Goal: Book appointment/travel/reservation

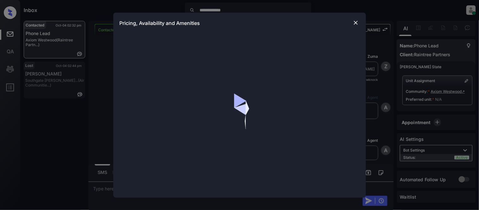
scroll to position [604, 0]
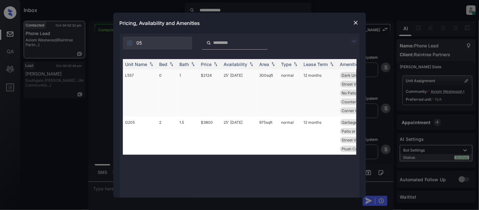
click at [204, 75] on td "$2124" at bounding box center [209, 92] width 23 height 47
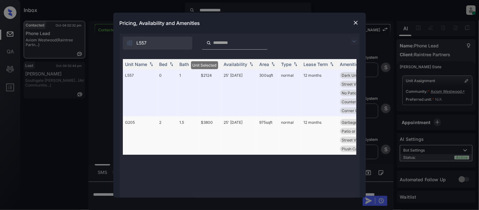
click at [208, 116] on td "$3800" at bounding box center [209, 135] width 23 height 38
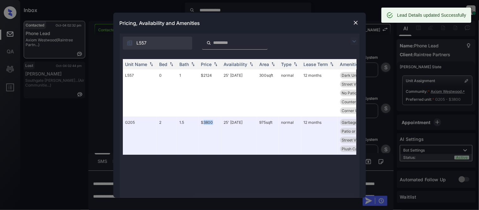
click at [354, 22] on img at bounding box center [356, 23] width 6 height 6
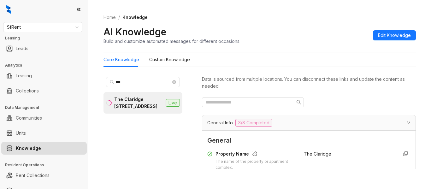
scroll to position [536, 0]
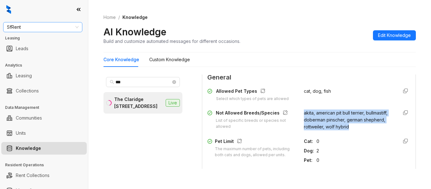
click at [56, 30] on span "SfRent" at bounding box center [43, 26] width 72 height 9
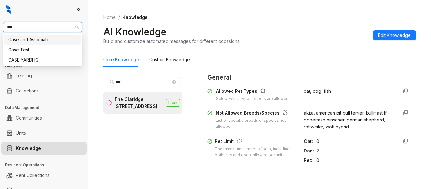
type input "****"
click at [39, 39] on div "Case and Associates" at bounding box center [42, 39] width 69 height 7
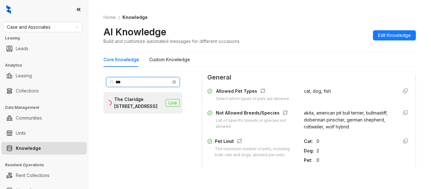
click at [135, 83] on input "***" at bounding box center [144, 82] width 56 height 7
type input "*"
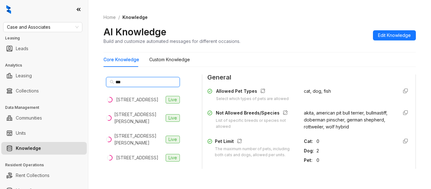
click at [139, 85] on input "***" at bounding box center [144, 82] width 56 height 7
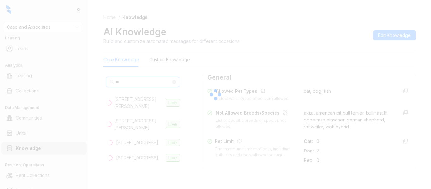
type input "*"
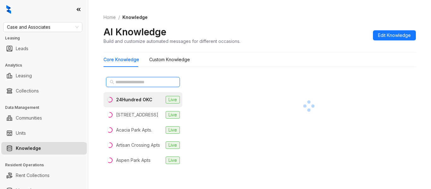
click at [137, 82] on input "text" at bounding box center [144, 82] width 56 height 7
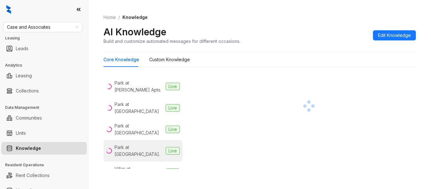
scroll to position [70, 0]
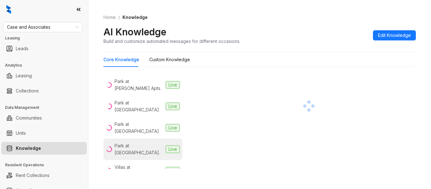
type input "****"
click at [130, 142] on div "Park at Westpointe Apts." at bounding box center [139, 149] width 49 height 14
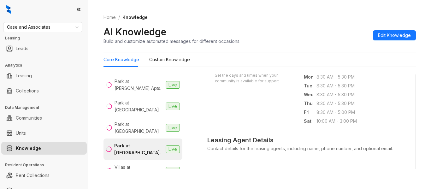
scroll to position [221, 0]
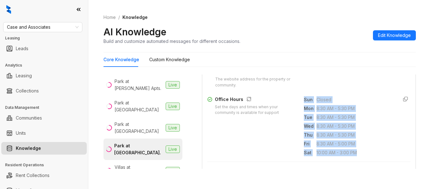
drag, startPoint x: 297, startPoint y: 98, endPoint x: 352, endPoint y: 150, distance: 75.5
click at [352, 150] on div "Sun Closed Mon 8:30 AM - 5:30 PM Tue 8:30 AM - 5:30 PM Wed 8:30 AM - 5:30 PM Th…" at bounding box center [348, 126] width 89 height 61
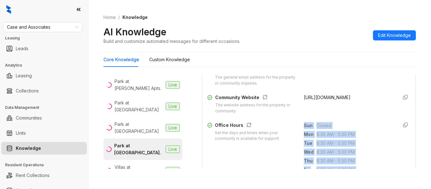
scroll to position [189, 0]
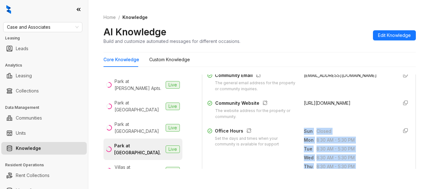
copy div "Sun Closed Mon 8:30 AM - 5:30 PM Tue 8:30 AM - 5:30 PM Wed 8:30 AM - 5:30 PM Th…"
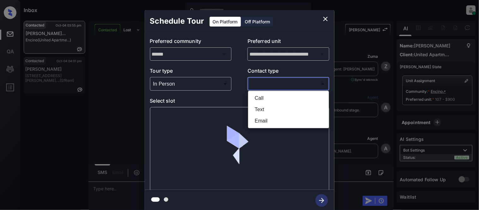
scroll to position [253, 0]
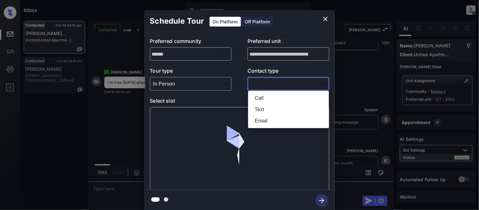
click at [259, 110] on li "Text" at bounding box center [289, 109] width 78 height 11
type input "****"
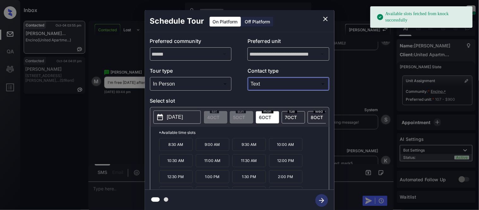
click at [183, 117] on p "[DATE]" at bounding box center [175, 117] width 16 height 8
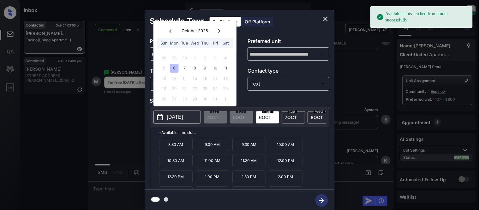
click at [175, 70] on div "6" at bounding box center [174, 68] width 9 height 9
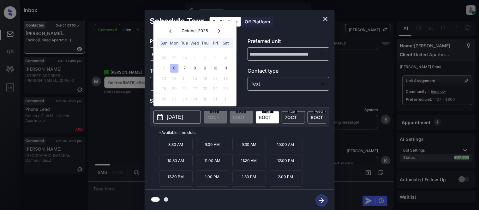
click at [175, 69] on div "6" at bounding box center [174, 68] width 9 height 9
click at [276, 182] on p "2:00 PM" at bounding box center [285, 176] width 33 height 13
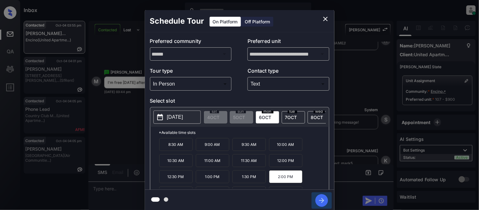
click at [322, 198] on icon "button" at bounding box center [321, 200] width 13 height 13
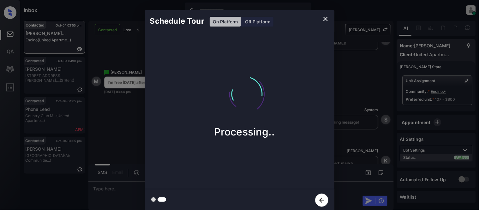
click at [351, 151] on div "Schedule Tour On Platform Off Platform Processing.." at bounding box center [239, 110] width 479 height 221
